Goal: Task Accomplishment & Management: Manage account settings

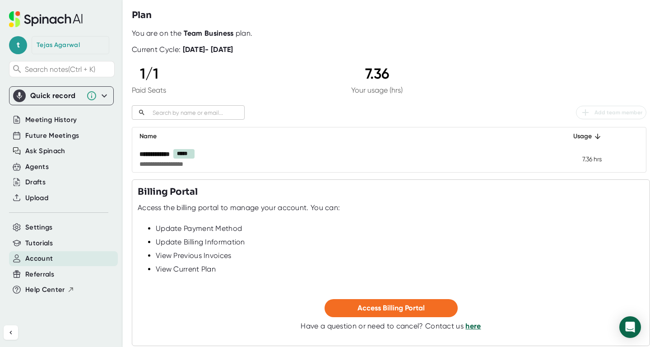
scroll to position [73, 0]
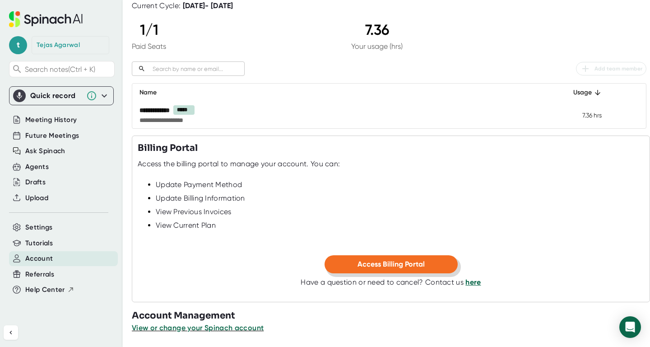
click at [347, 265] on button "Access Billing Portal" at bounding box center [391, 264] width 133 height 18
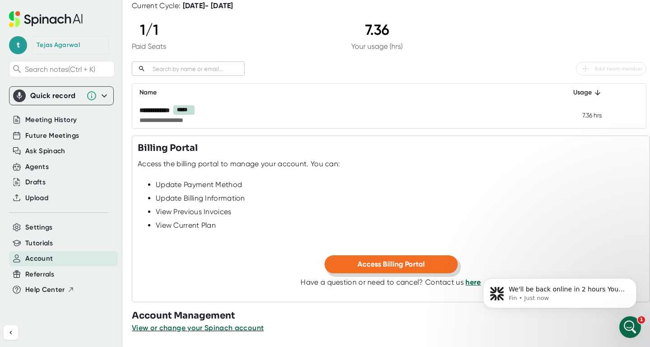
scroll to position [0, 0]
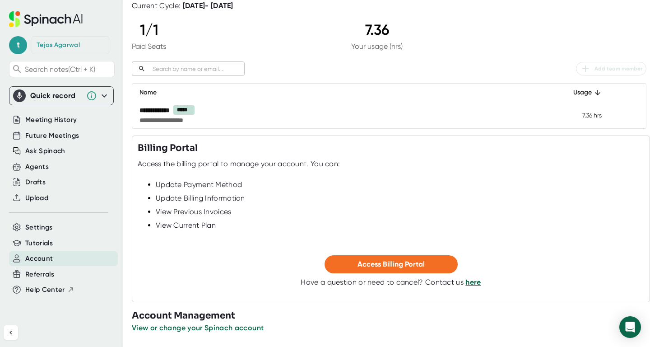
click at [478, 284] on link "here" at bounding box center [472, 282] width 15 height 9
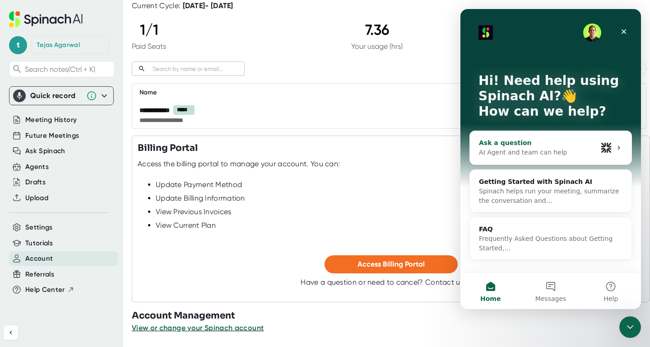
click at [565, 143] on div "Ask a question" at bounding box center [538, 142] width 118 height 9
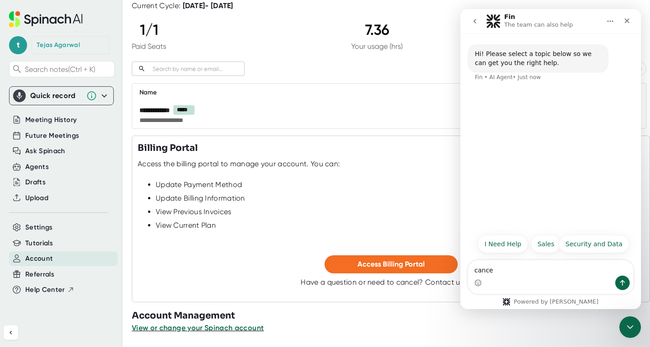
type textarea "cancel"
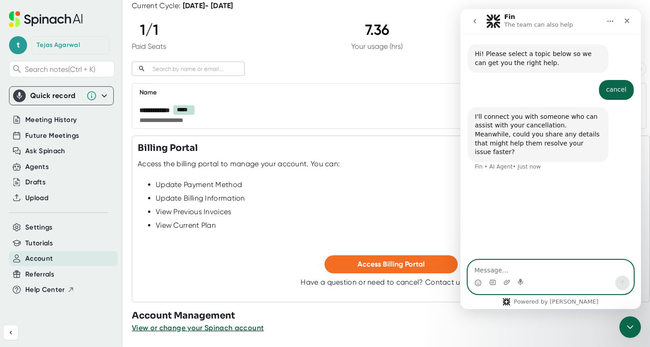
click at [496, 267] on textarea "Message…" at bounding box center [550, 267] width 165 height 15
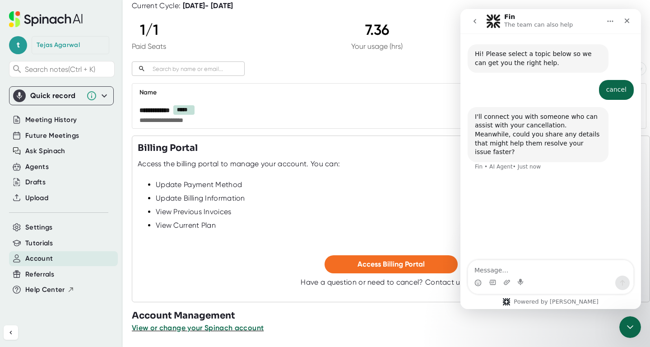
click at [46, 112] on div "Meeting History" at bounding box center [61, 120] width 105 height 16
click at [48, 117] on span "Meeting History" at bounding box center [50, 120] width 51 height 10
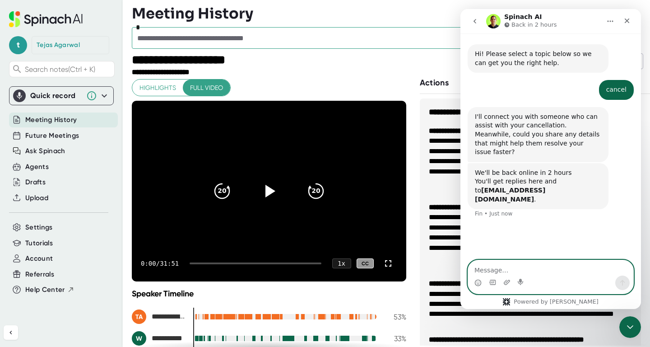
click at [550, 274] on textarea "Message…" at bounding box center [550, 267] width 165 height 15
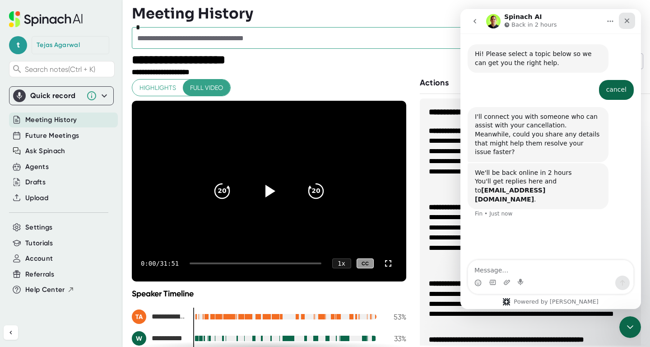
click at [624, 27] on div "Close" at bounding box center [627, 21] width 16 height 16
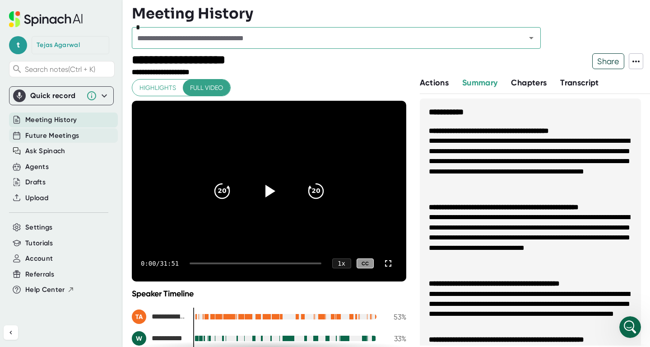
click at [74, 135] on span "Future Meetings" at bounding box center [52, 135] width 54 height 10
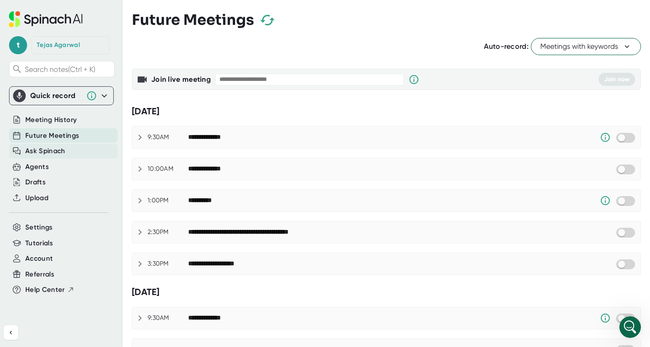
click at [63, 153] on span "Ask Spinach" at bounding box center [45, 151] width 40 height 10
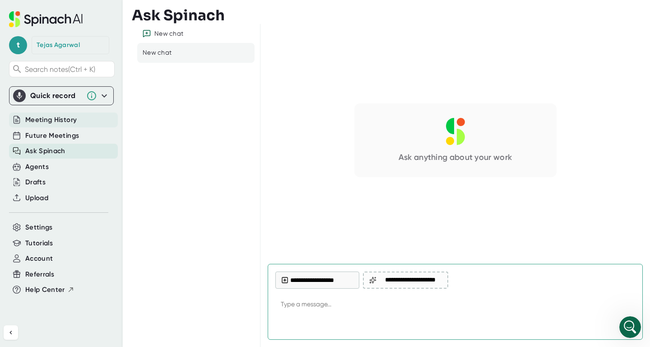
type textarea "x"
click at [70, 119] on span "Meeting History" at bounding box center [50, 120] width 51 height 10
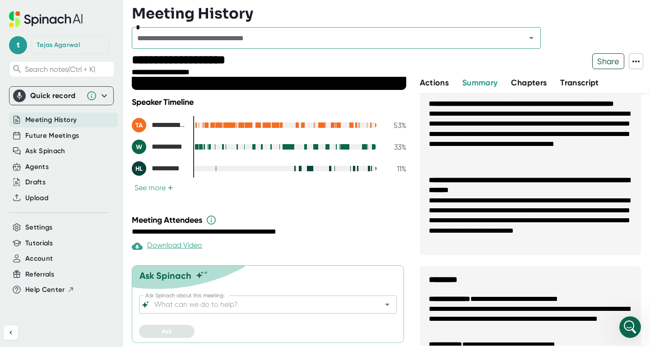
scroll to position [578, 0]
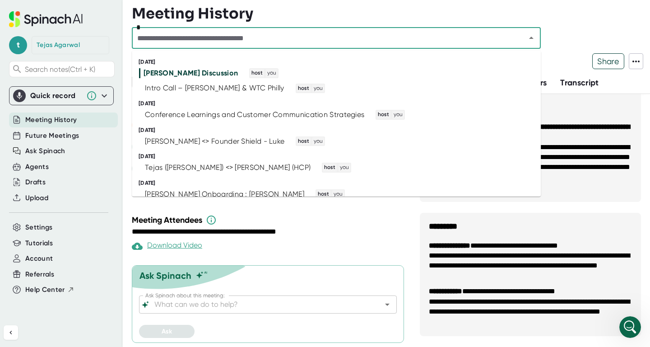
click at [220, 39] on input "text" at bounding box center [323, 38] width 377 height 13
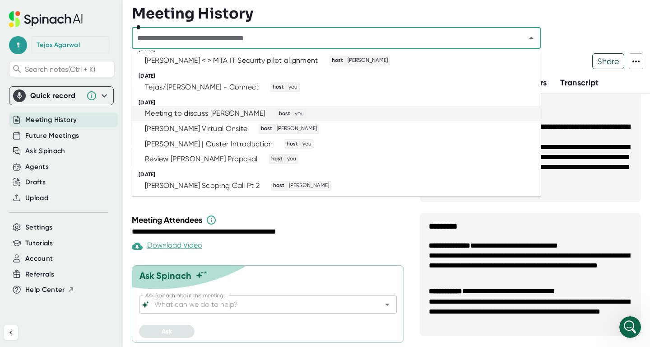
scroll to position [0, 0]
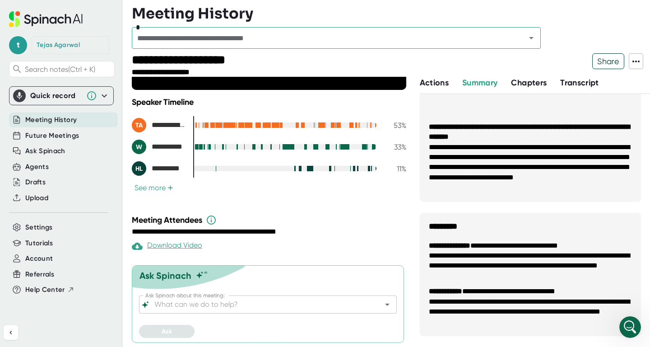
click at [559, 17] on div "Meeting History" at bounding box center [391, 14] width 518 height 18
